Goal: Task Accomplishment & Management: Complete application form

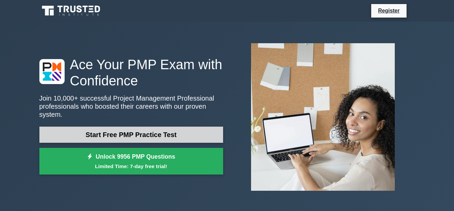
click at [124, 130] on link "Start Free PMP Practice Test" at bounding box center [131, 134] width 184 height 16
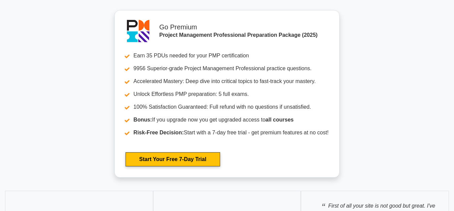
scroll to position [2324, 0]
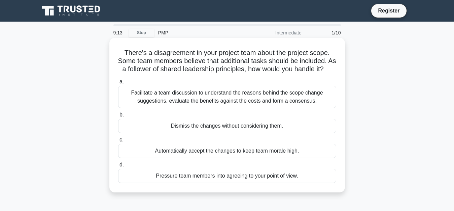
click at [243, 108] on div "Facilitate a team discussion to understand the reasons behind the scope change …" at bounding box center [227, 97] width 218 height 22
click at [118, 84] on input "a. Facilitate a team discussion to understand the reasons behind the scope chan…" at bounding box center [118, 82] width 0 height 4
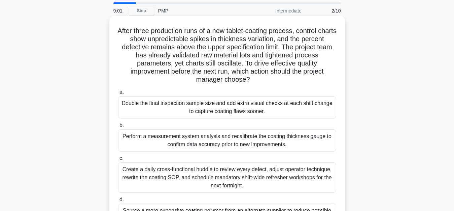
scroll to position [67, 0]
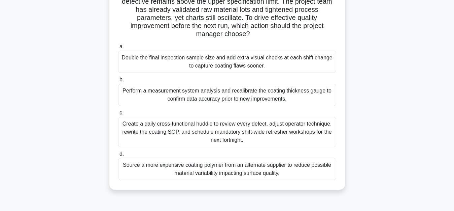
click at [221, 133] on div "Create a daily cross-functional huddle to review every defect, adjust operator …" at bounding box center [227, 132] width 218 height 30
click at [118, 115] on input "c. Create a daily cross-functional huddle to review every defect, adjust operat…" at bounding box center [118, 112] width 0 height 4
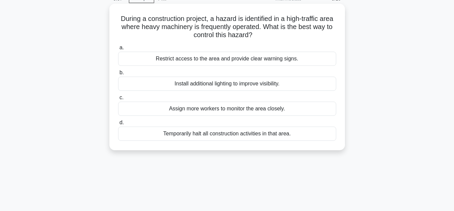
scroll to position [0, 0]
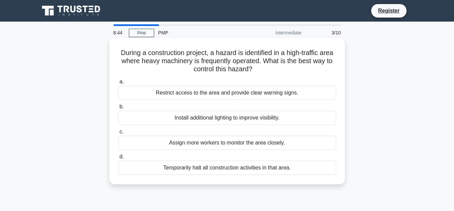
click at [217, 94] on div "Restrict access to the area and provide clear warning signs." at bounding box center [227, 93] width 218 height 14
click at [118, 84] on input "a. Restrict access to the area and provide clear warning signs." at bounding box center [118, 82] width 0 height 4
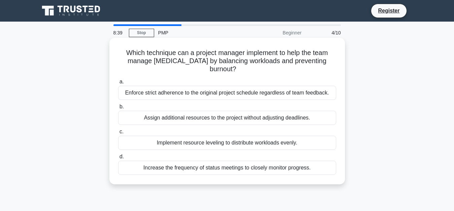
click at [209, 93] on div "Enforce strict adherence to the original project schedule regardless of team fe…" at bounding box center [227, 93] width 218 height 14
click at [118, 84] on input "a. Enforce strict adherence to the original project schedule regardless of team…" at bounding box center [118, 82] width 0 height 4
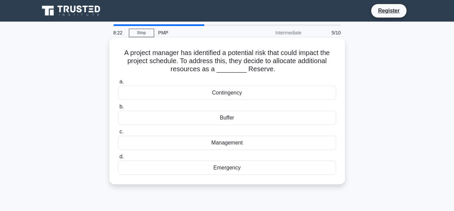
click at [209, 167] on div "Emergency" at bounding box center [227, 167] width 218 height 14
click at [118, 159] on input "d. Emergency" at bounding box center [118, 156] width 0 height 4
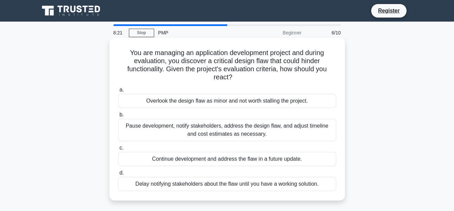
click at [204, 132] on div "Pause development, notify stakeholders, address the design flaw, and adjust tim…" at bounding box center [227, 130] width 218 height 22
click at [118, 117] on input "b. Pause development, notify stakeholders, address the design flaw, and adjust …" at bounding box center [118, 115] width 0 height 4
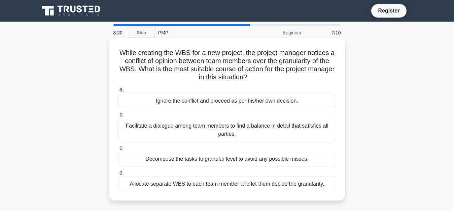
click at [205, 130] on div "Facilitate a dialogue among team members to find a balance in detail that satis…" at bounding box center [227, 130] width 218 height 22
click at [118, 117] on input "b. Facilitate a dialogue among team members to find a balance in detail that sa…" at bounding box center [118, 115] width 0 height 4
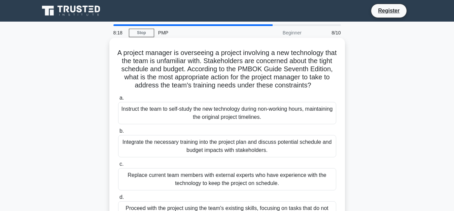
scroll to position [34, 0]
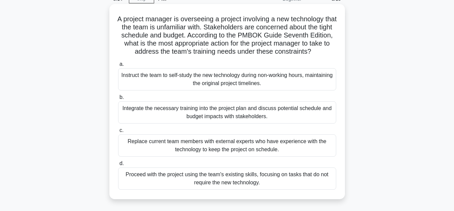
click at [228, 108] on div "Integrate the necessary training into the project plan and discuss potential sc…" at bounding box center [227, 112] width 218 height 22
click at [118, 99] on input "b. Integrate the necessary training into the project plan and discuss potential…" at bounding box center [118, 97] width 0 height 4
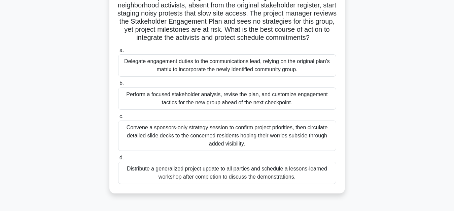
scroll to position [67, 0]
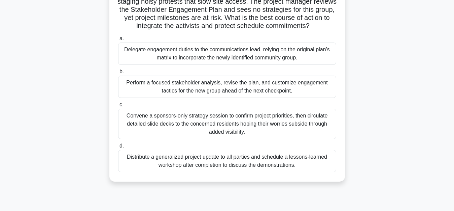
click at [222, 133] on div "Convene a sponsors-only strategy session to confirm project priorities, then ci…" at bounding box center [227, 123] width 218 height 30
click at [118, 107] on input "c. Convene a sponsors-only strategy session to confirm project priorities, then…" at bounding box center [118, 104] width 0 height 4
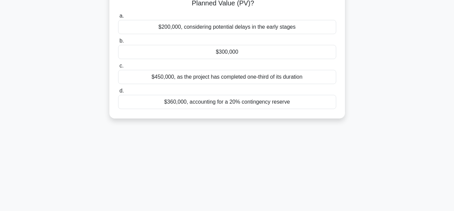
scroll to position [0, 0]
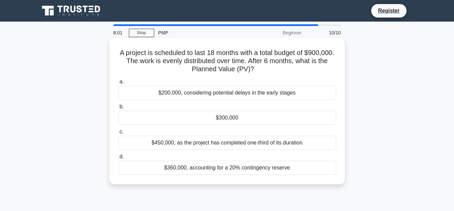
click at [202, 149] on div "$450,000, as the project has completed one-third of its duration" at bounding box center [227, 142] width 218 height 14
click at [118, 134] on input "c. $450,000, as the project has completed one-third of its duration" at bounding box center [118, 131] width 0 height 4
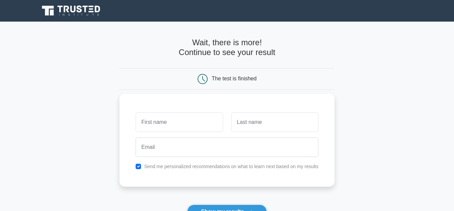
click at [169, 123] on input "text" at bounding box center [179, 122] width 87 height 20
type input "ٍ"
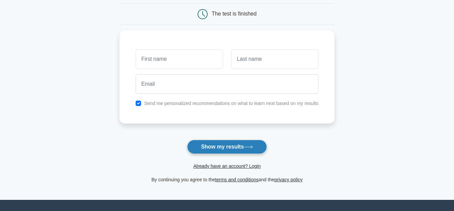
scroll to position [67, 0]
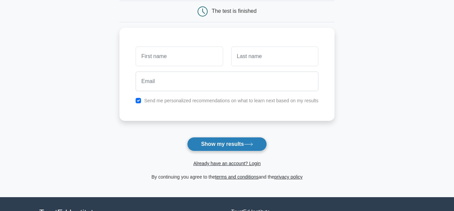
click at [232, 145] on button "Show my results" at bounding box center [227, 144] width 80 height 14
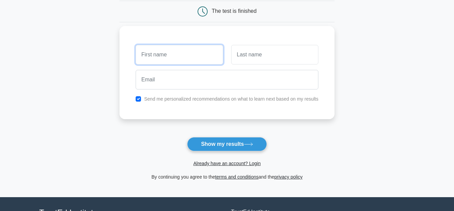
click at [183, 55] on input "text" at bounding box center [179, 55] width 87 height 20
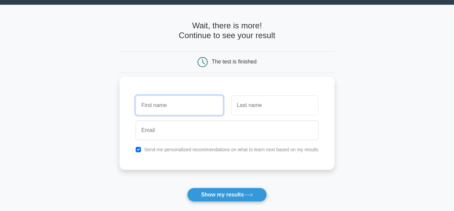
scroll to position [0, 0]
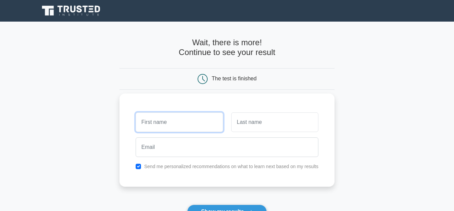
type input "ٍ"
type input "Sa"
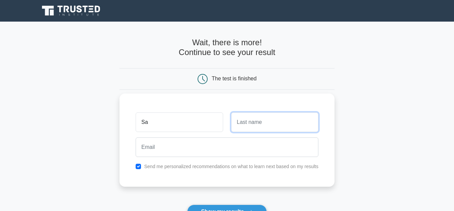
click at [267, 123] on input "text" at bounding box center [274, 122] width 87 height 20
type input "فرح موسى"
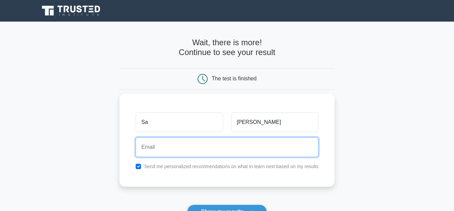
click at [244, 150] on input "email" at bounding box center [227, 147] width 183 height 20
type input "salama.habeeb@yahoo.com"
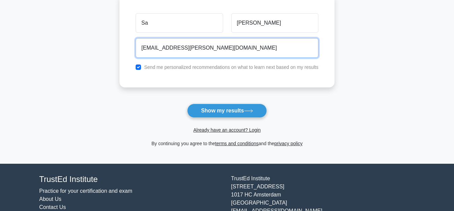
scroll to position [101, 0]
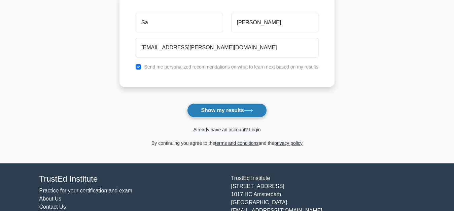
click at [224, 110] on button "Show my results" at bounding box center [227, 110] width 80 height 14
